Goal: Information Seeking & Learning: Learn about a topic

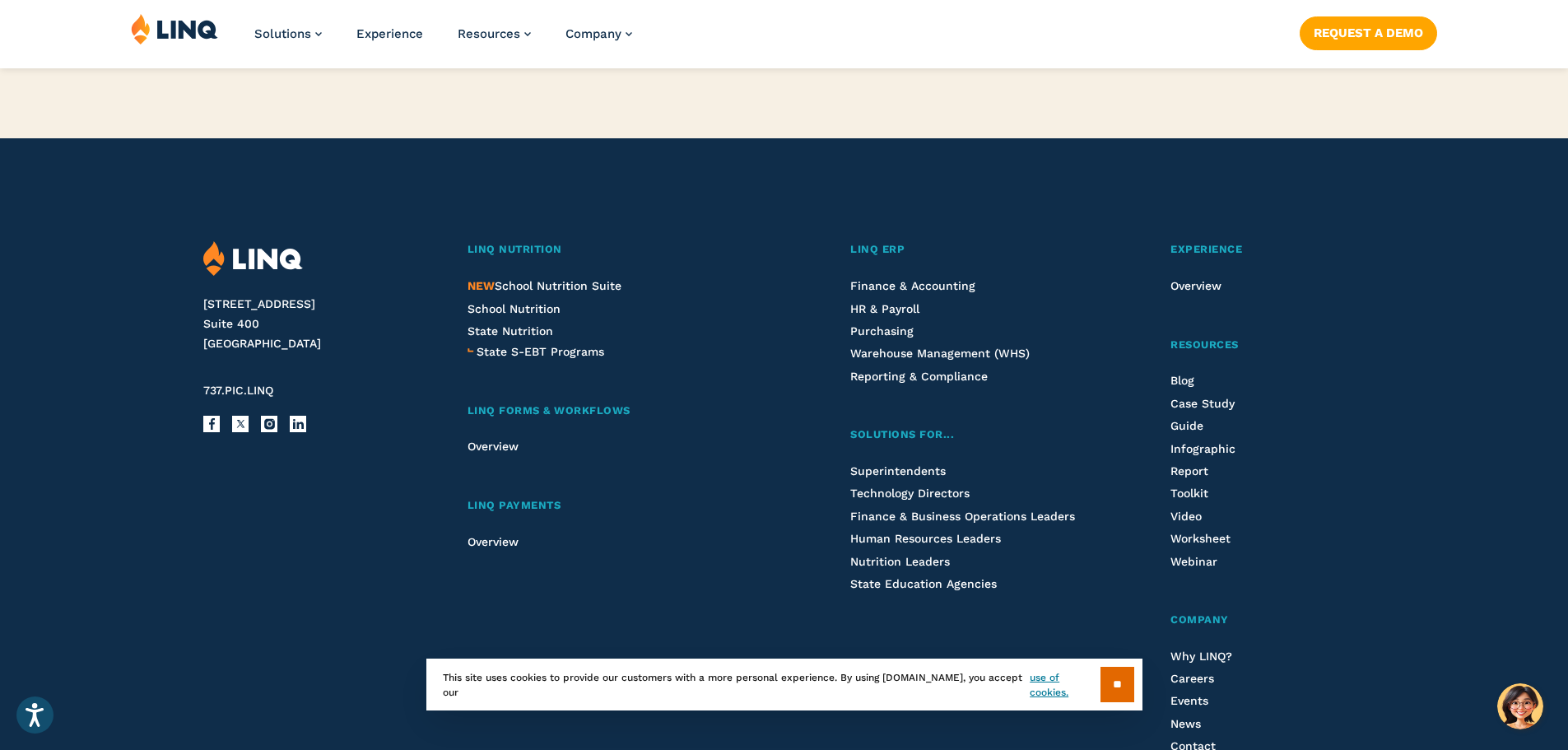
scroll to position [4197, 0]
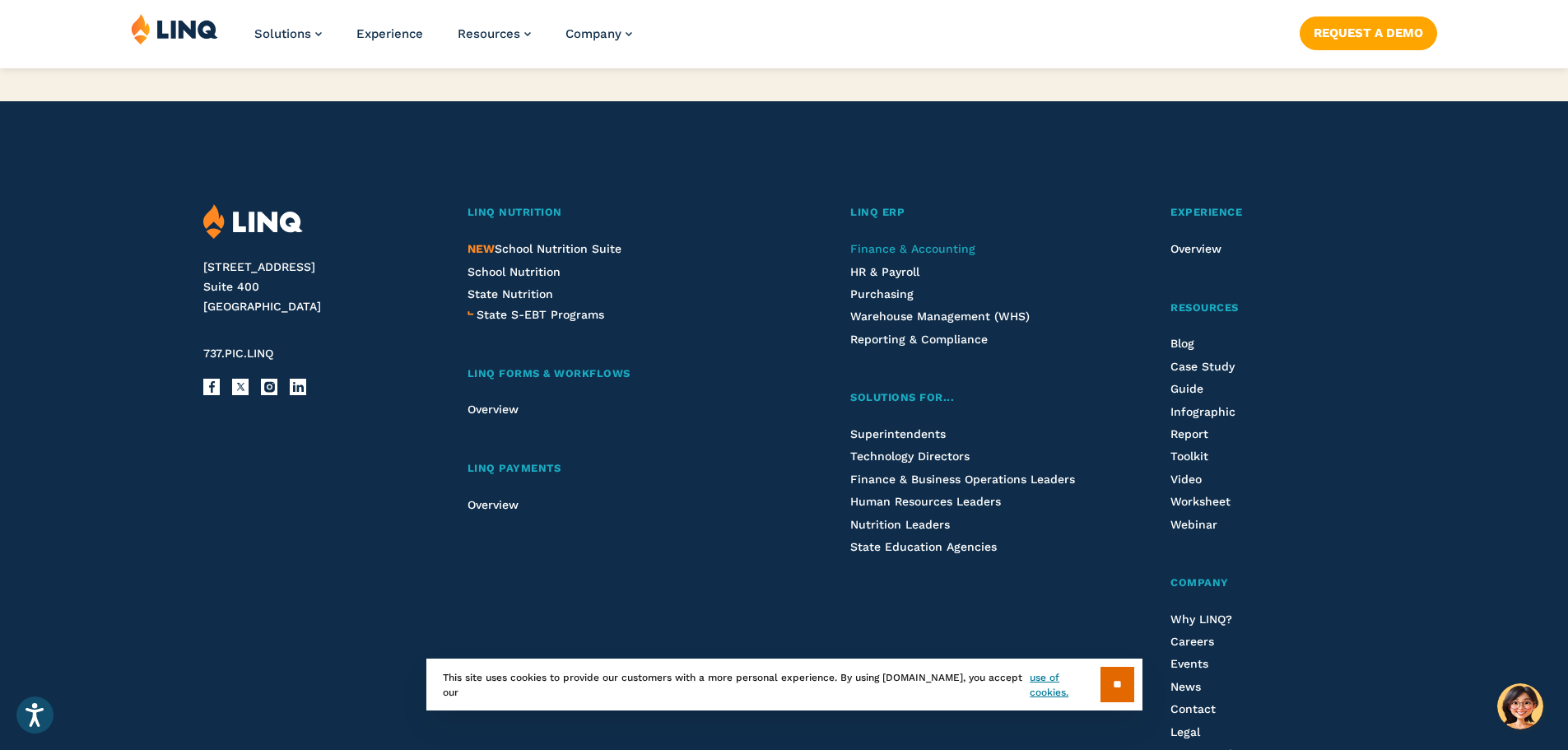
click at [920, 251] on span "Finance & Accounting" at bounding box center [913, 248] width 125 height 13
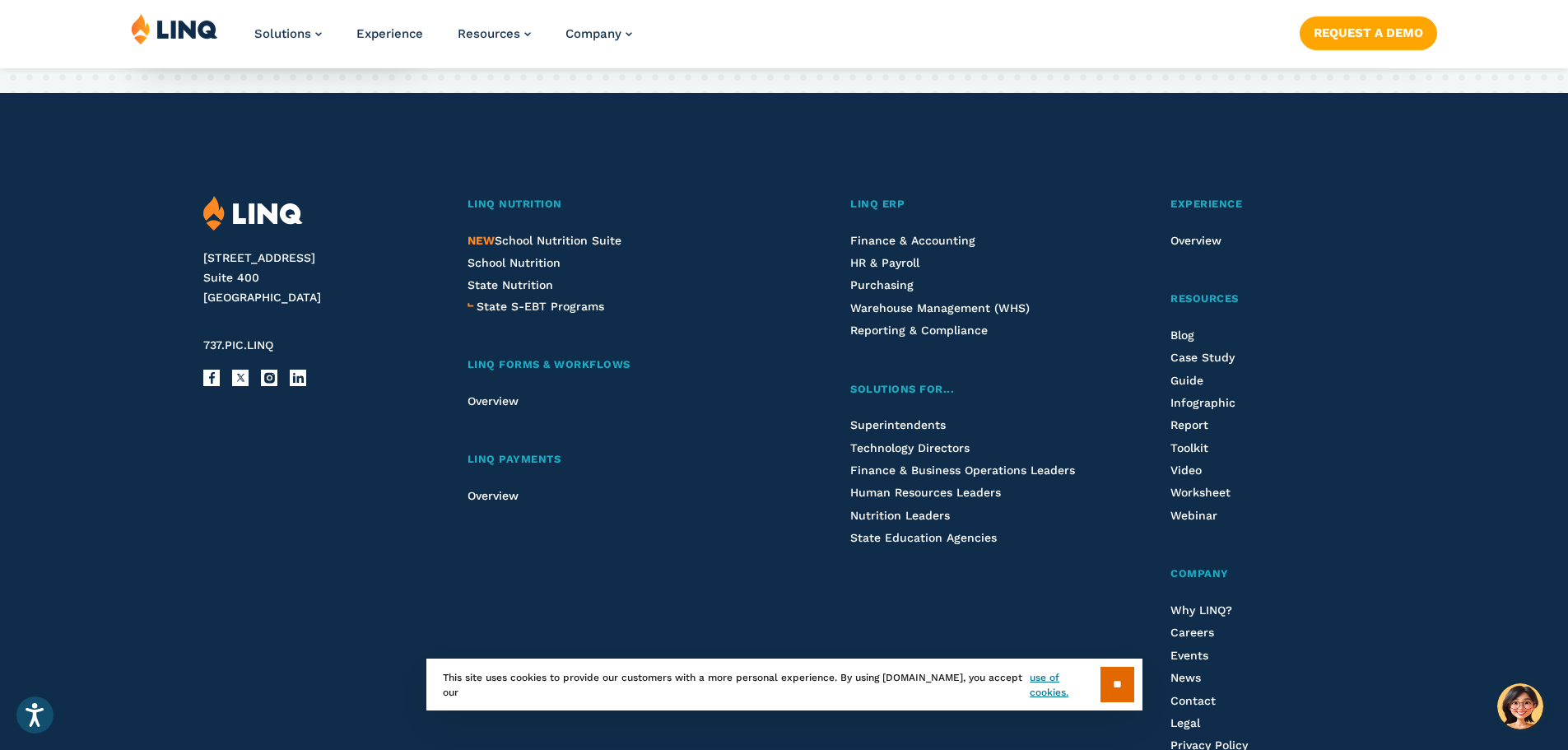
scroll to position [3986, 0]
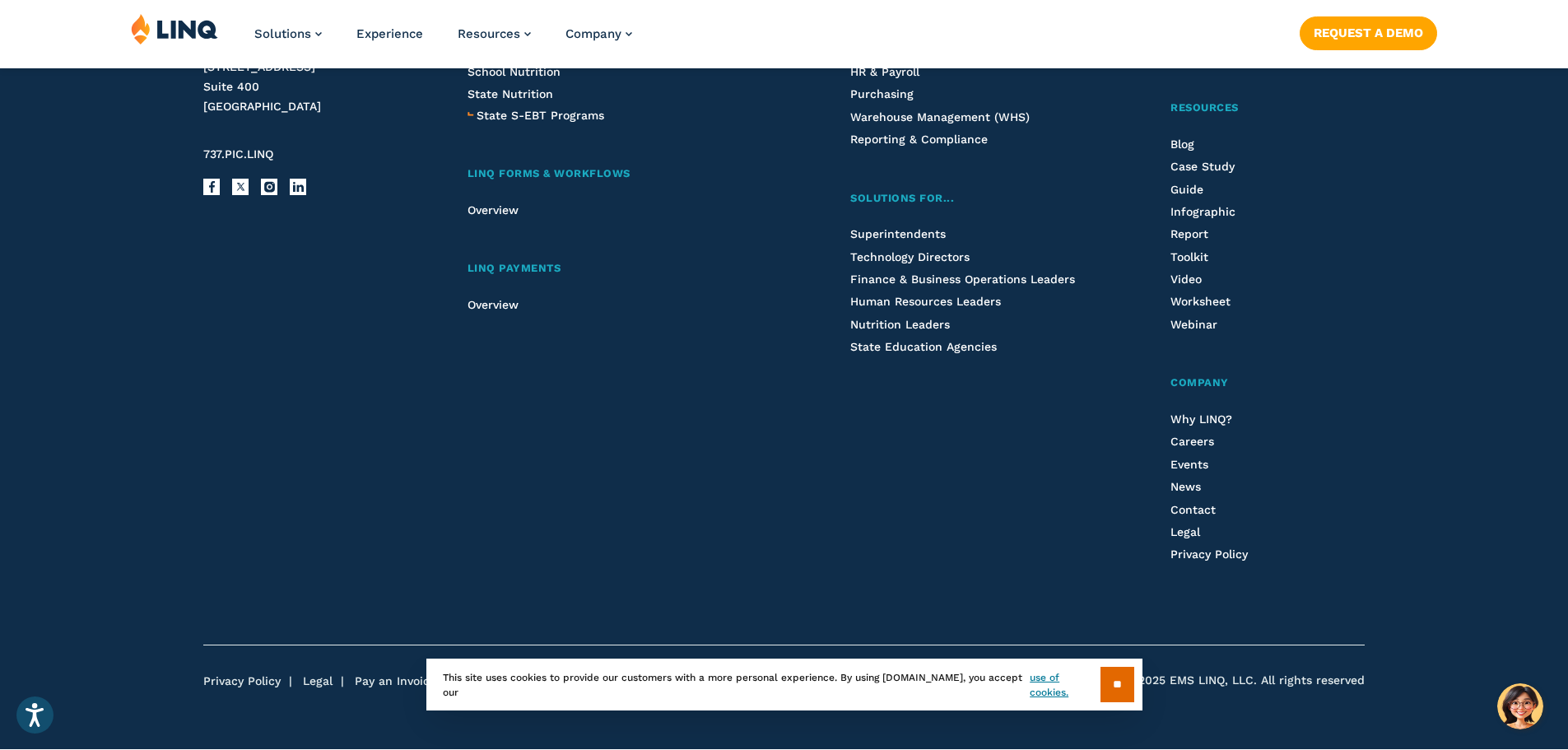
click at [1185, 449] on li "Careers" at bounding box center [1268, 441] width 193 height 18
click at [1184, 444] on span "Careers" at bounding box center [1192, 440] width 44 height 13
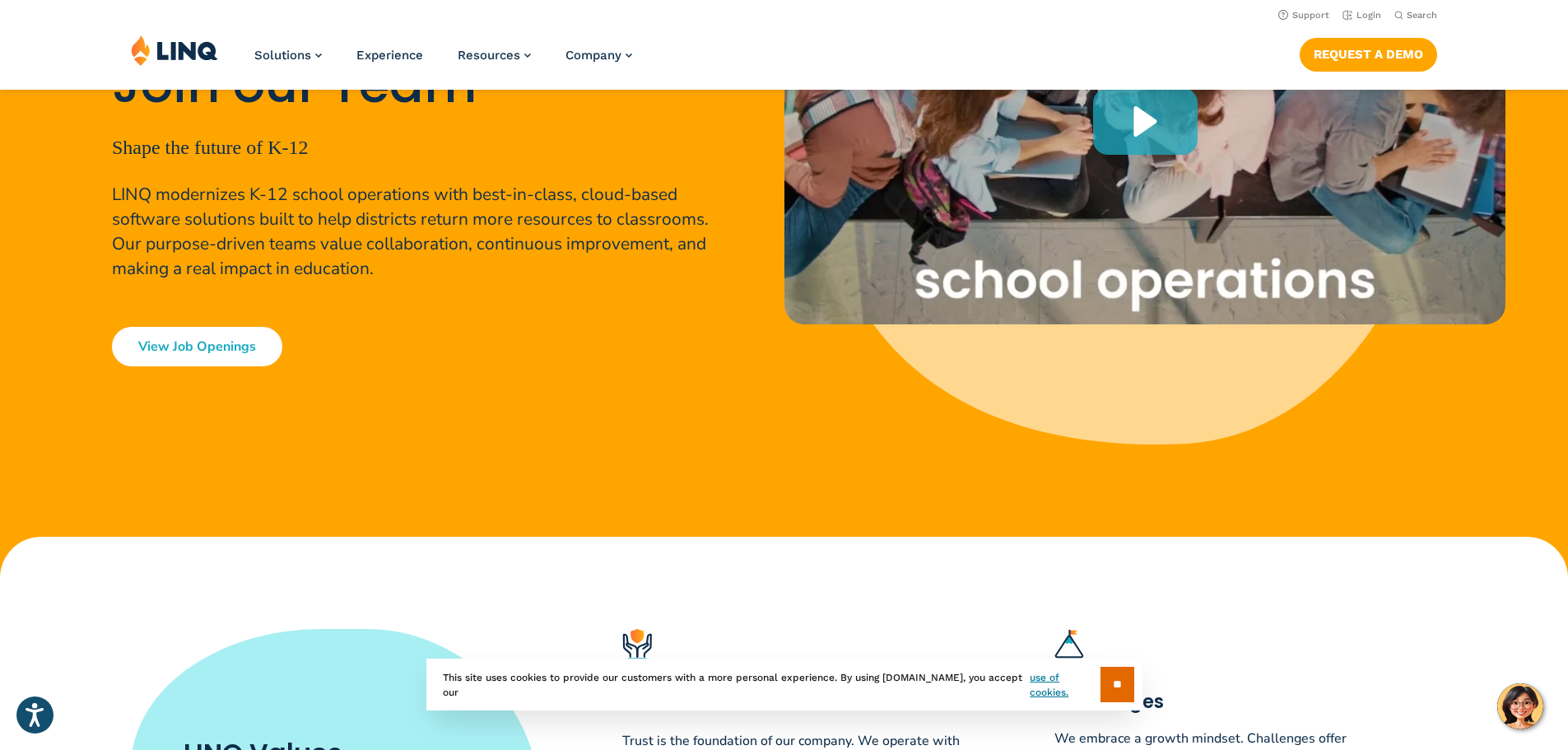
click at [174, 337] on link "View Job Openings" at bounding box center [197, 347] width 170 height 40
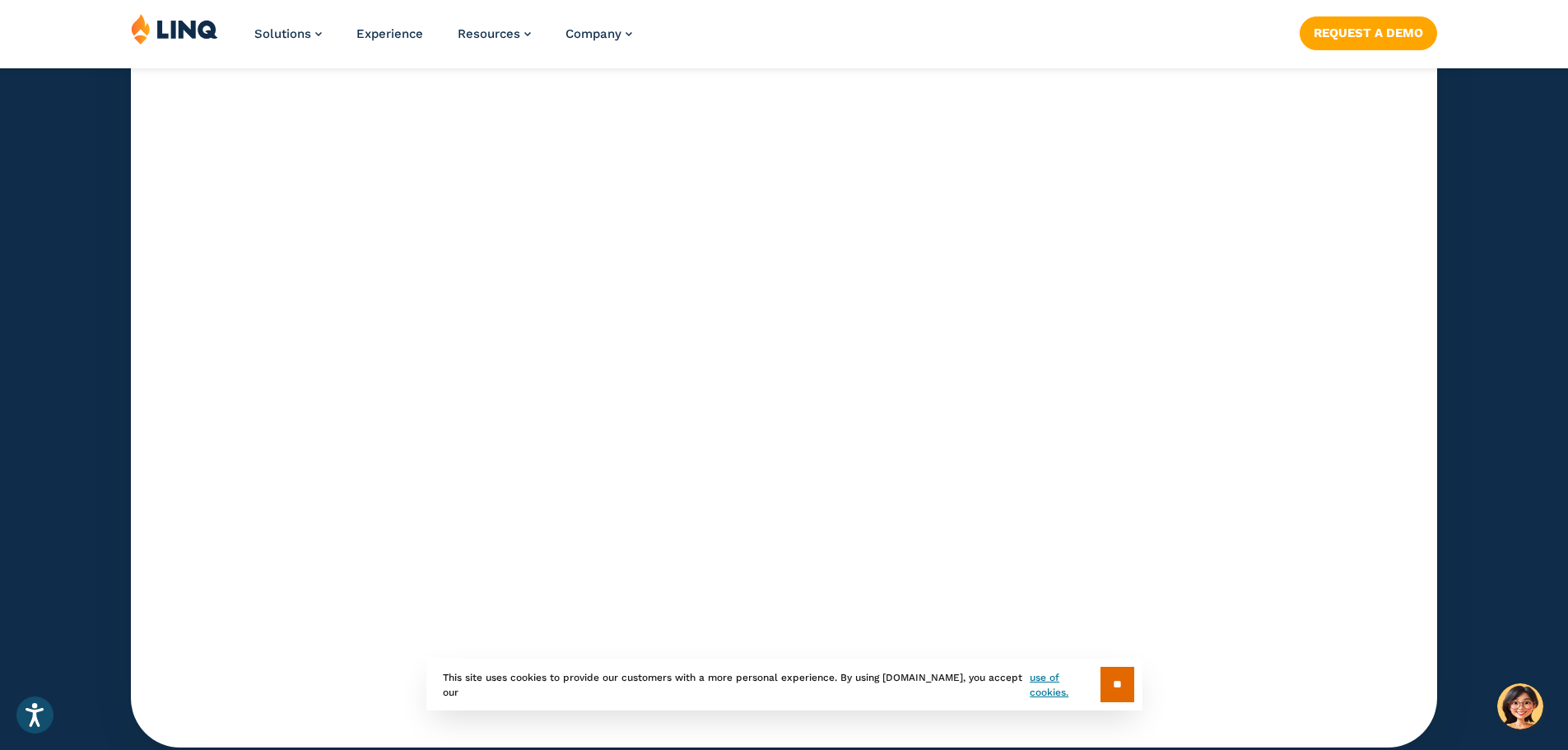
scroll to position [5274, 0]
